Goal: Task Accomplishment & Management: Manage account settings

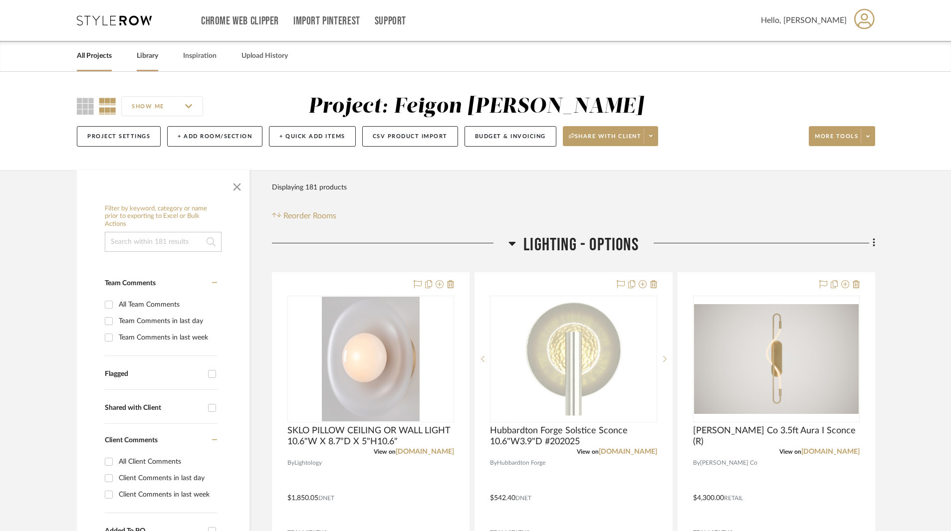
click at [144, 54] on link "Library" at bounding box center [147, 55] width 21 height 13
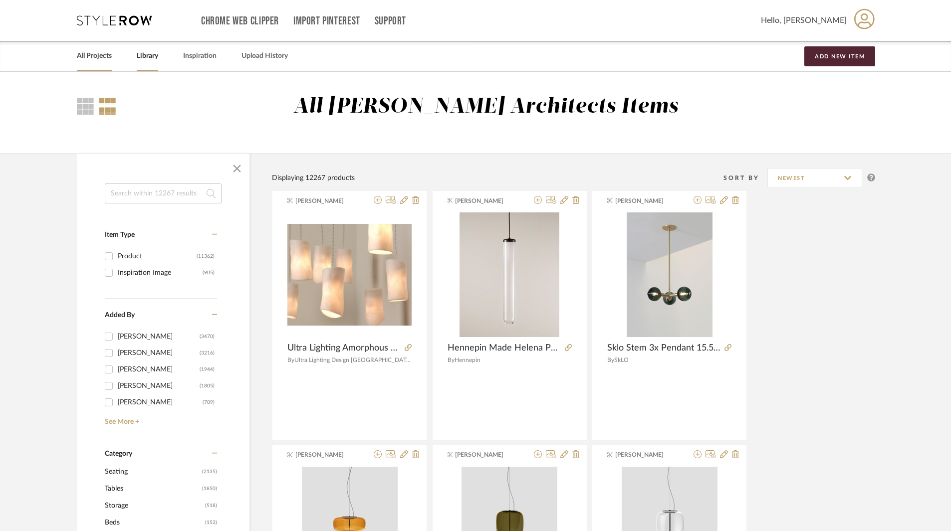
click at [96, 57] on link "All Projects" at bounding box center [94, 55] width 35 height 13
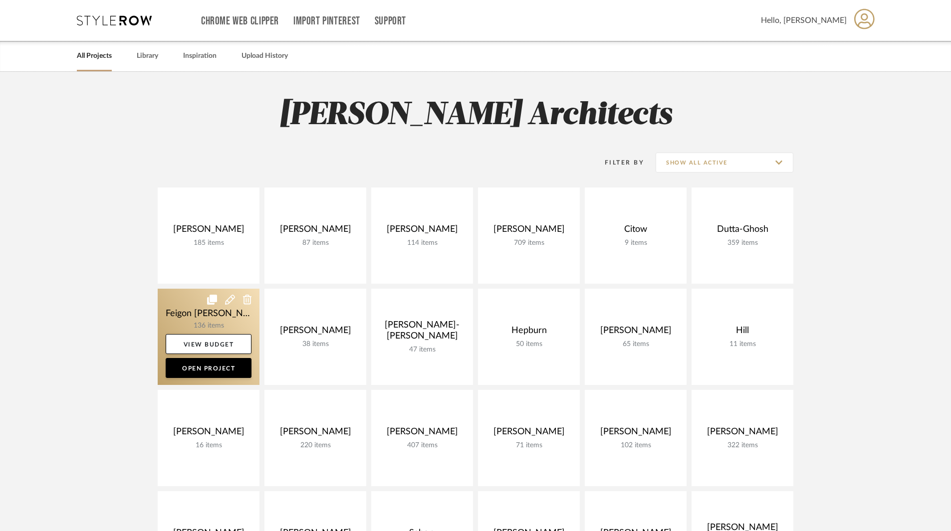
click at [204, 312] on link at bounding box center [209, 337] width 102 height 96
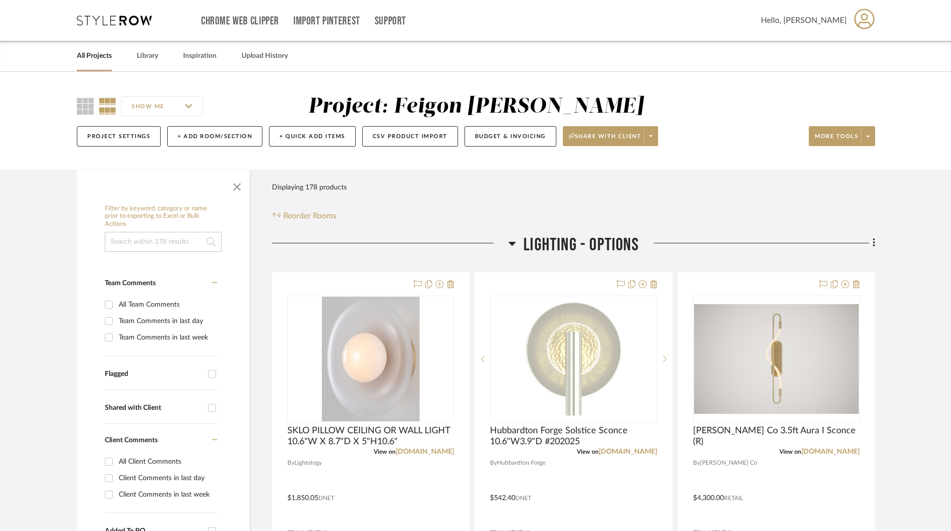
click at [512, 246] on icon at bounding box center [511, 243] width 7 height 12
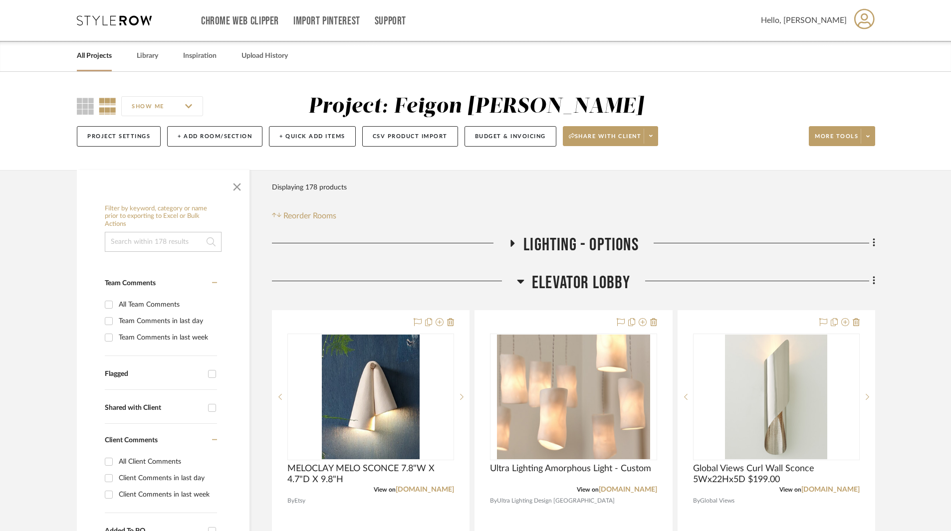
click at [520, 280] on icon at bounding box center [520, 282] width 7 height 4
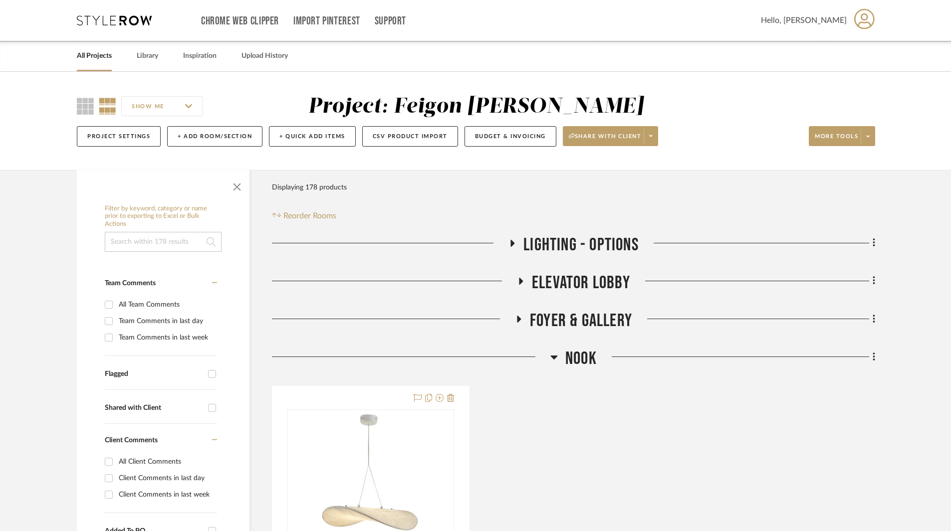
click at [518, 316] on icon at bounding box center [519, 318] width 12 height 7
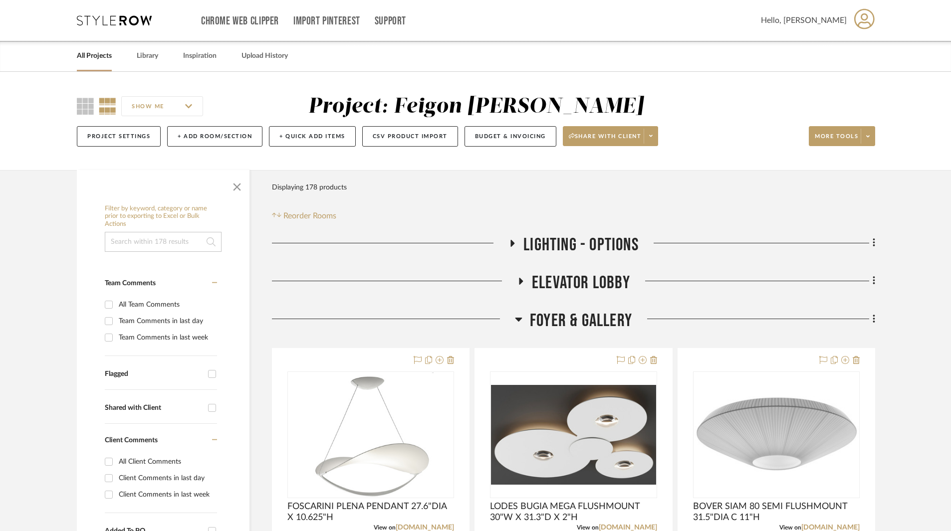
click at [518, 316] on icon at bounding box center [518, 319] width 7 height 12
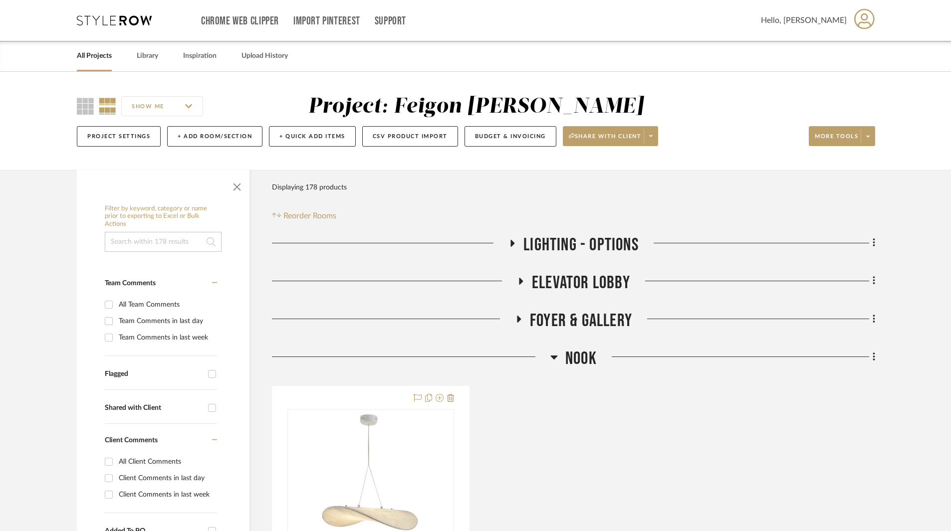
click at [553, 358] on icon at bounding box center [554, 358] width 7 height 4
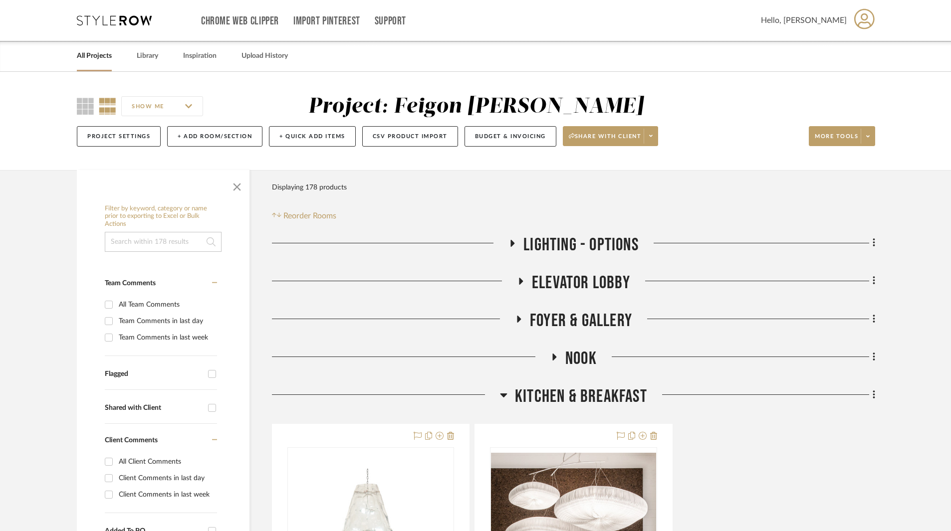
scroll to position [150, 0]
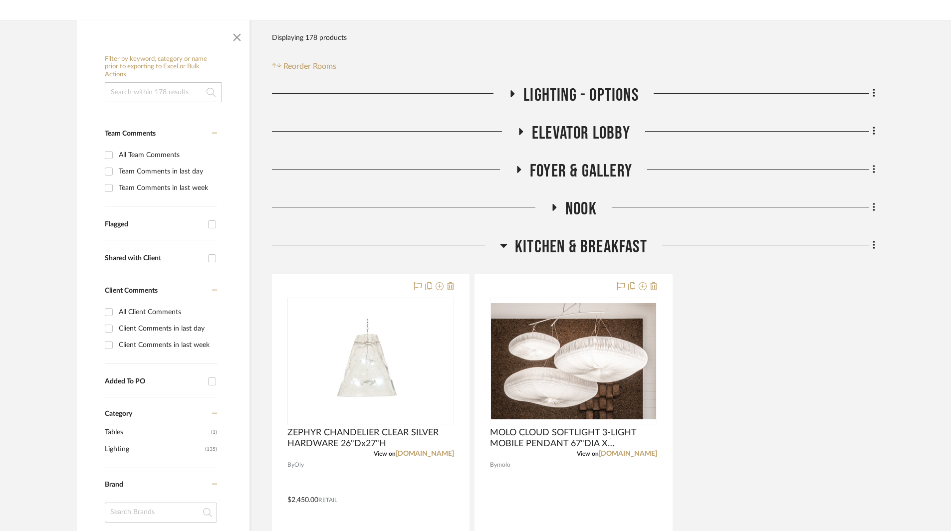
click at [501, 244] on icon at bounding box center [503, 246] width 7 height 4
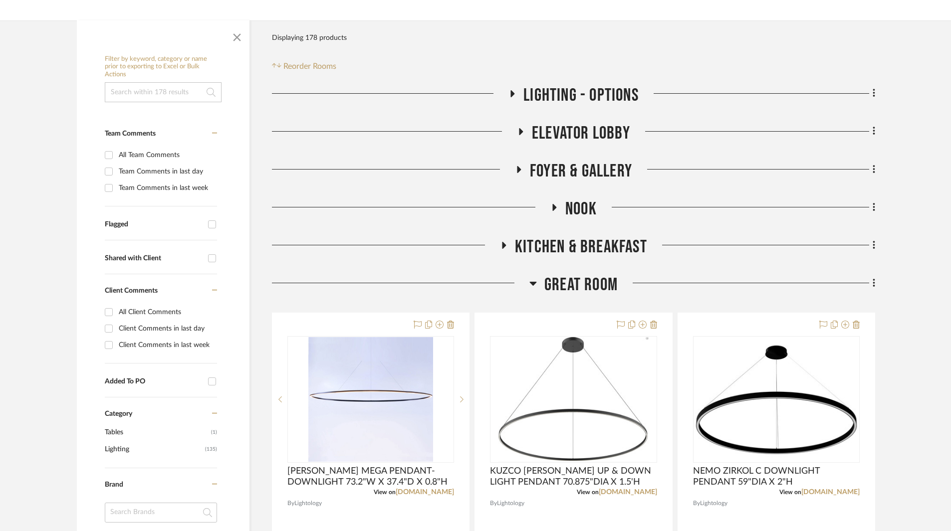
click at [534, 284] on icon at bounding box center [533, 284] width 7 height 4
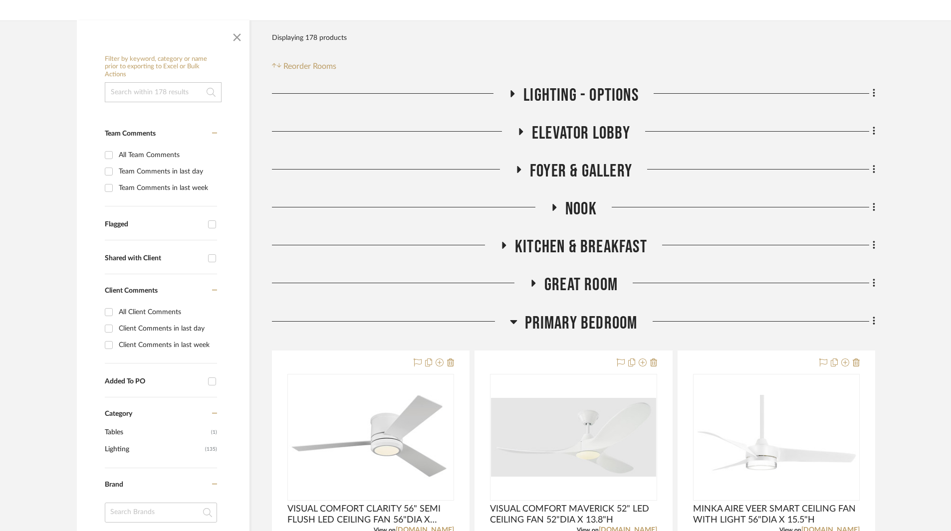
click at [531, 283] on icon at bounding box center [533, 283] width 12 height 7
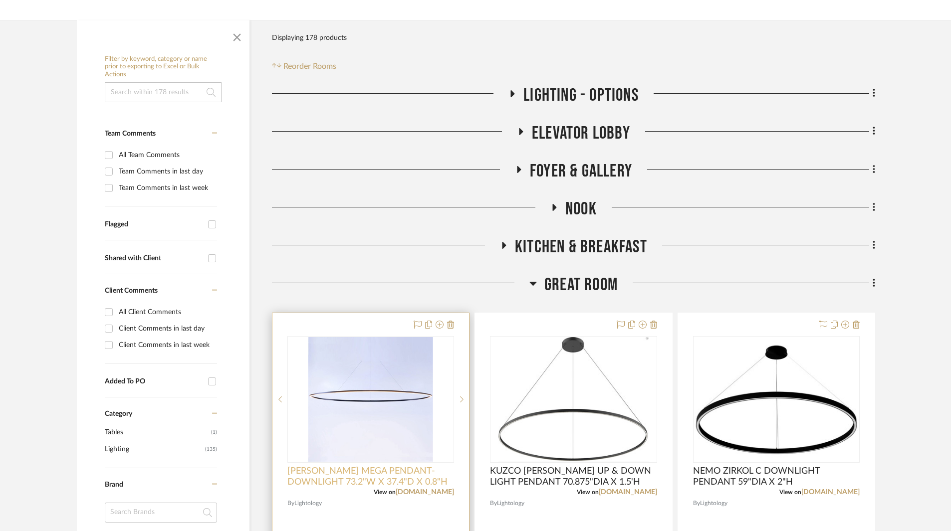
click at [399, 452] on span "[PERSON_NAME] MEGA PENDANT- DOWNLIGHT 73.2"W X 37.4"D X 0.8"H" at bounding box center [370, 477] width 167 height 22
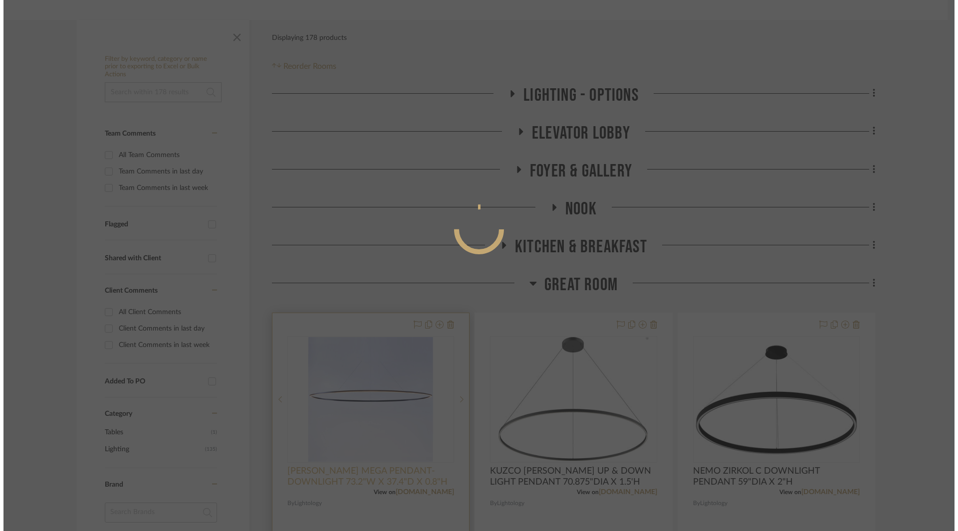
scroll to position [0, 0]
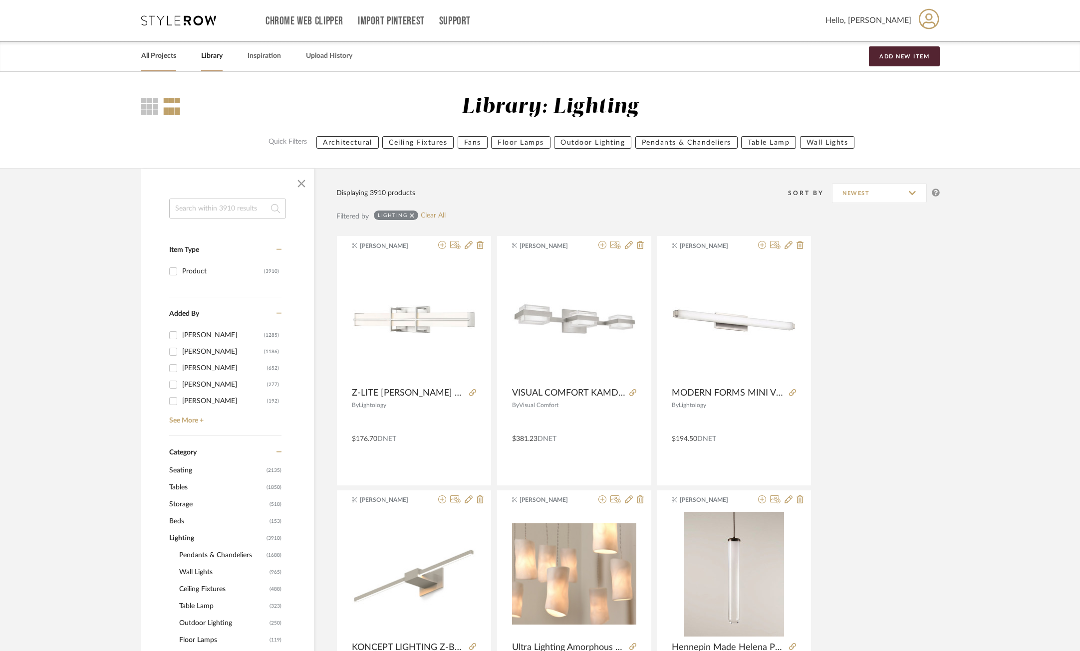
click at [169, 59] on link "All Projects" at bounding box center [158, 55] width 35 height 13
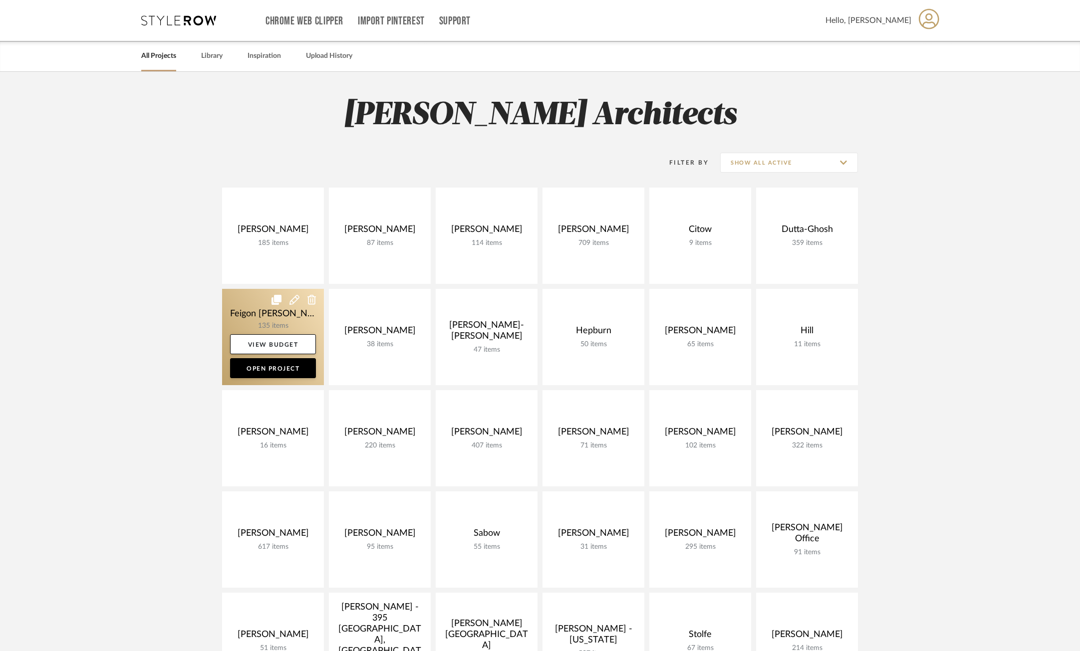
click at [274, 317] on link at bounding box center [273, 337] width 102 height 96
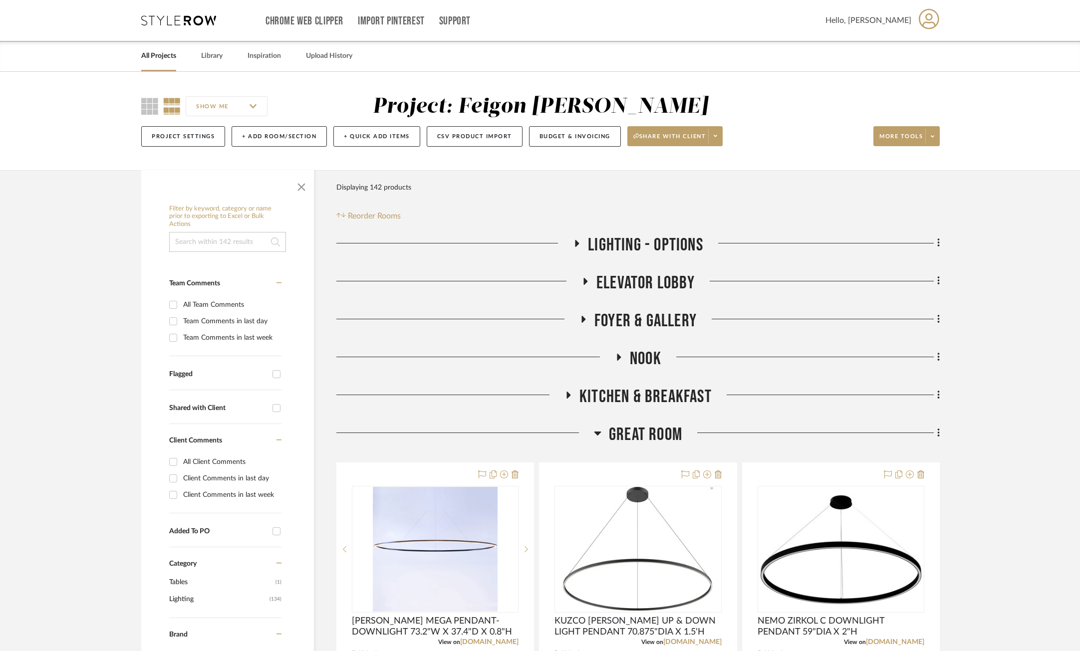
click at [577, 241] on icon at bounding box center [577, 242] width 12 height 7
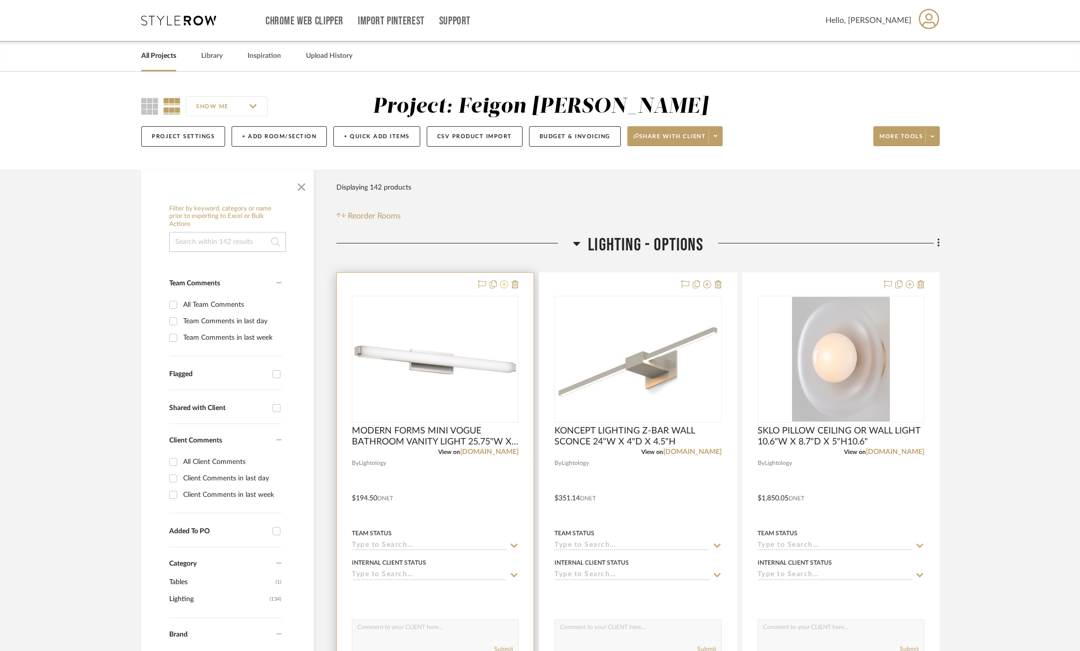
click at [504, 283] on icon at bounding box center [504, 284] width 8 height 8
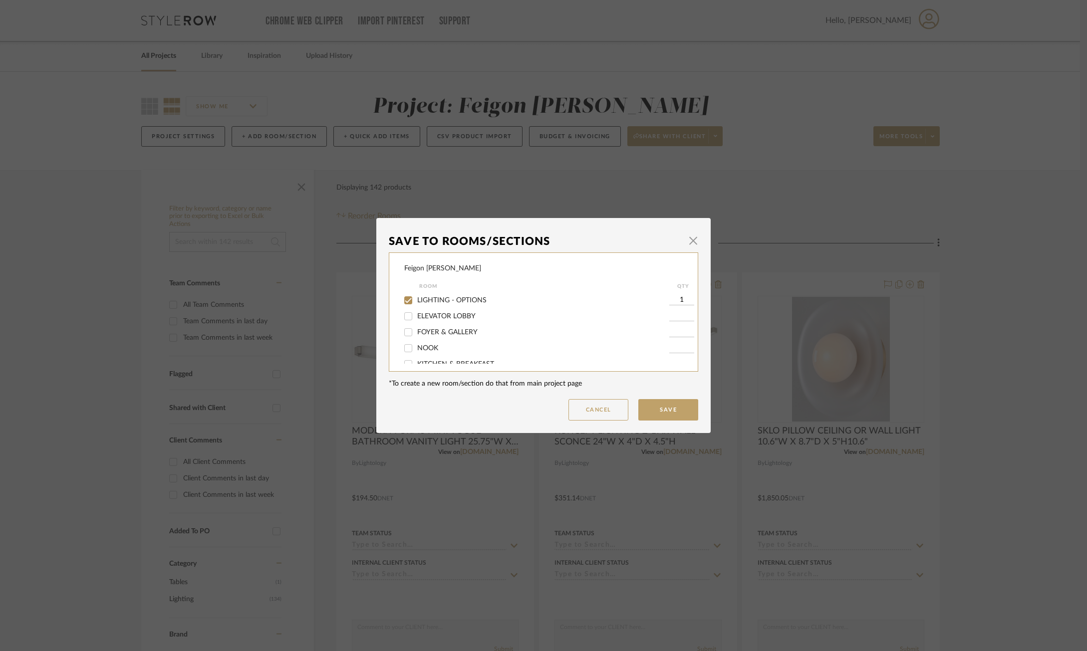
click at [446, 295] on div "LIGHTING - OPTIONS" at bounding box center [536, 300] width 265 height 16
click at [448, 302] on span "LIGHTING - OPTIONS" at bounding box center [451, 300] width 69 height 7
click at [416, 302] on input "LIGHTING - OPTIONS" at bounding box center [408, 300] width 16 height 16
checkbox input "false"
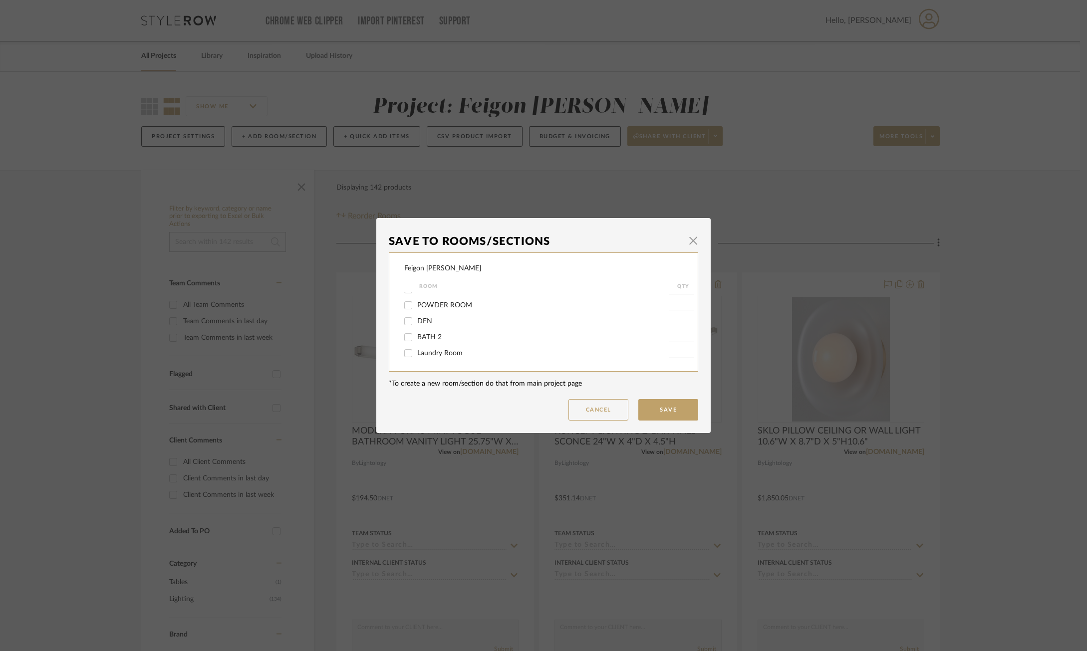
click at [437, 335] on span "BATH 2" at bounding box center [429, 337] width 24 height 7
click at [416, 335] on input "BATH 2" at bounding box center [408, 337] width 16 height 16
checkbox input "true"
type input "1"
click at [665, 413] on button "Save" at bounding box center [668, 409] width 60 height 21
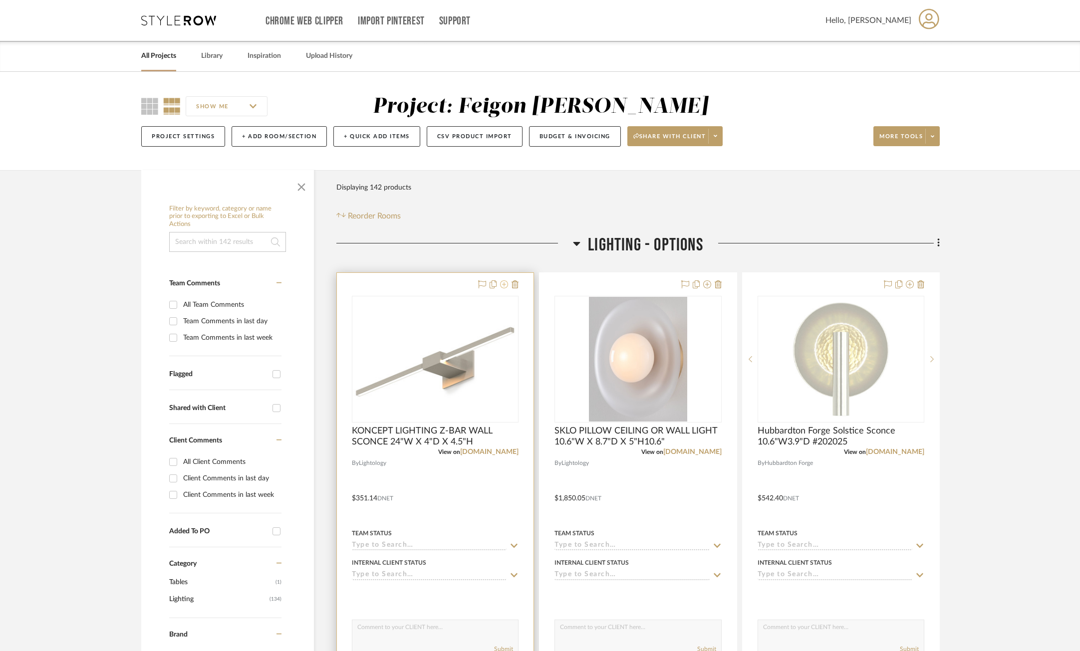
click at [503, 283] on icon at bounding box center [504, 284] width 8 height 8
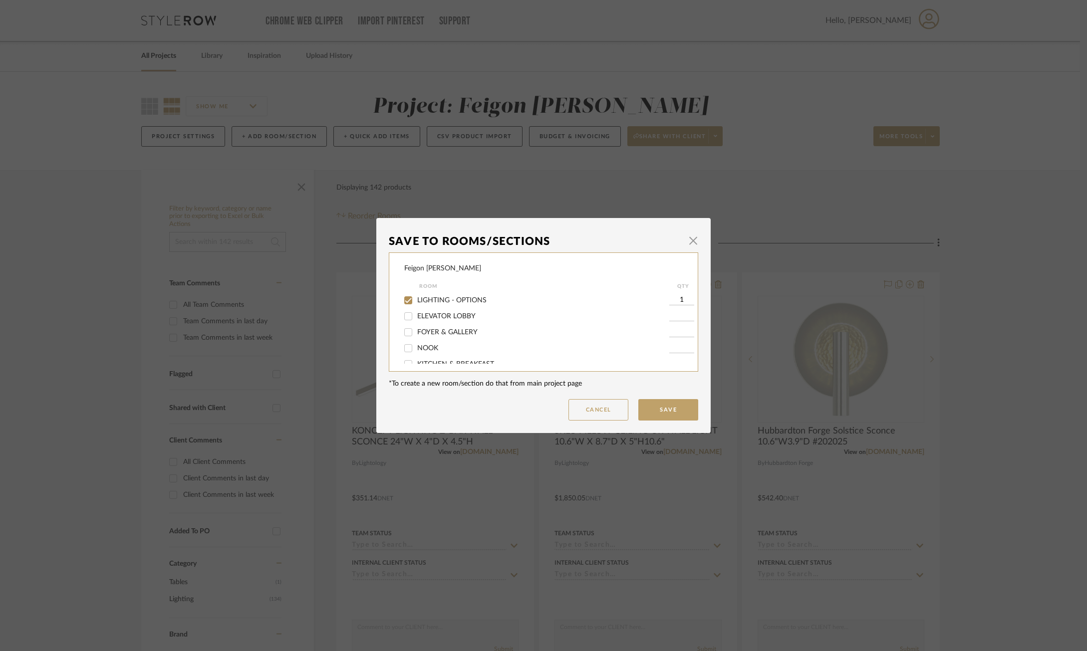
click at [445, 290] on div "Room" at bounding box center [544, 286] width 250 height 12
click at [445, 299] on span "LIGHTING - OPTIONS" at bounding box center [451, 300] width 69 height 7
click at [416, 299] on input "LIGHTING - OPTIONS" at bounding box center [408, 300] width 16 height 16
checkbox input "false"
click at [436, 337] on span "BATH 2" at bounding box center [429, 337] width 24 height 7
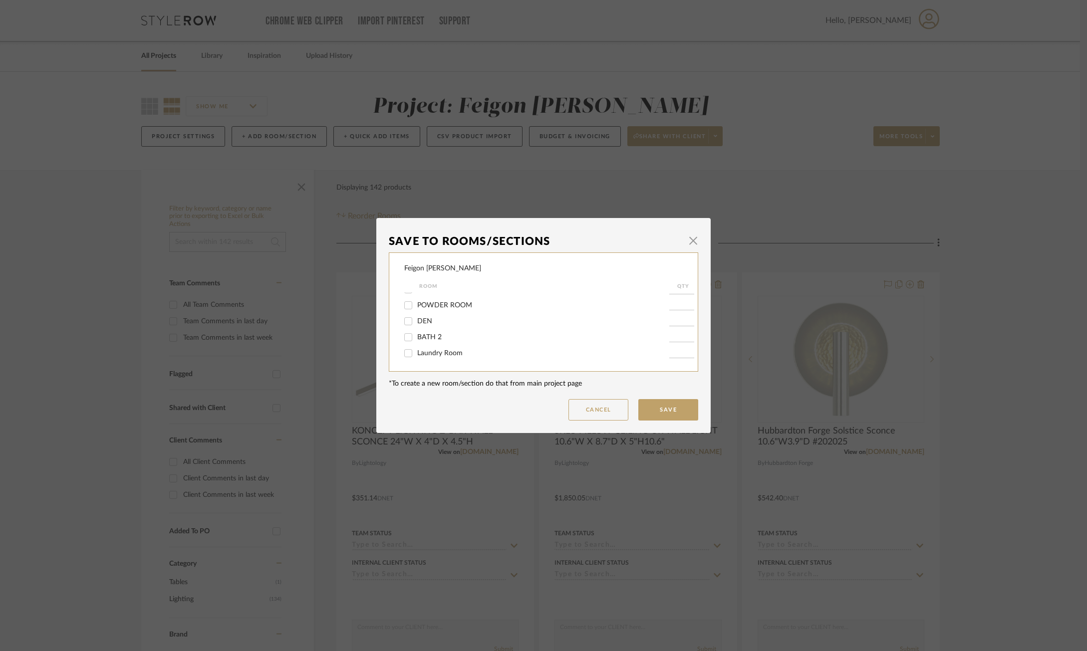
click at [416, 337] on input "BATH 2" at bounding box center [408, 337] width 16 height 16
checkbox input "true"
type input "1"
click at [673, 416] on button "Save" at bounding box center [668, 409] width 60 height 21
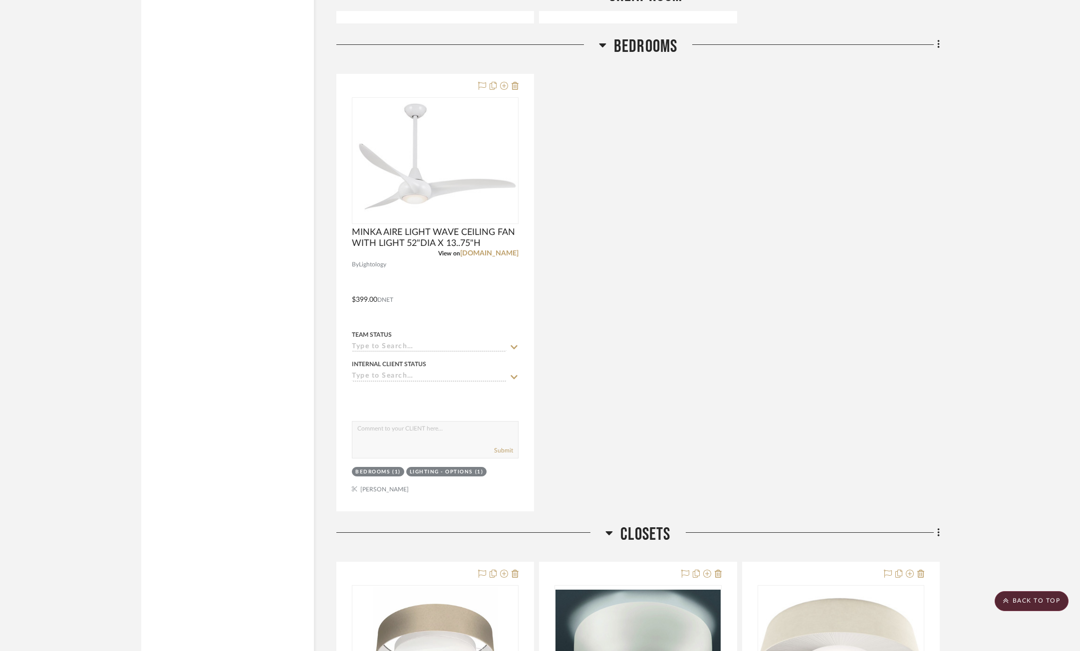
scroll to position [2993, 0]
